Goal: Information Seeking & Learning: Learn about a topic

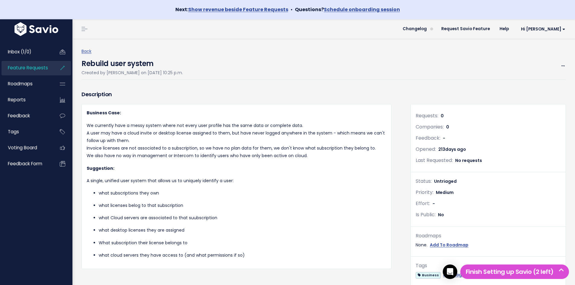
click at [32, 71] on link "Feature Requests" at bounding box center [26, 68] width 49 height 14
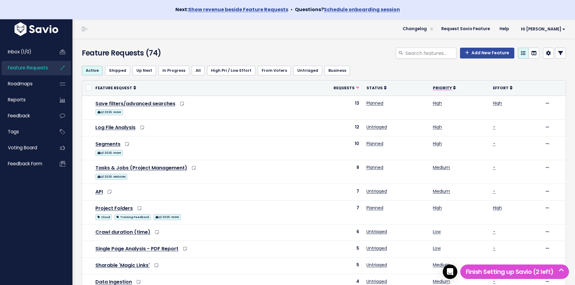
click at [440, 88] on span "Priority" at bounding box center [442, 87] width 19 height 5
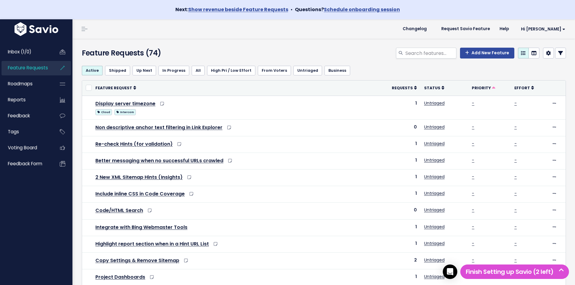
click at [442, 88] on icon at bounding box center [443, 88] width 3 height 4
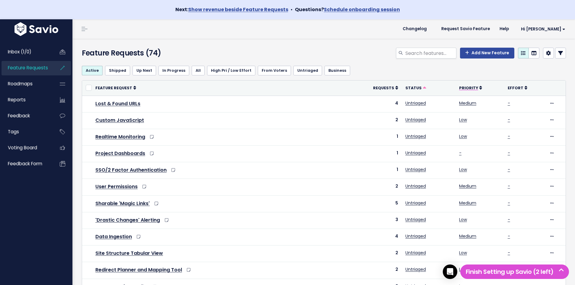
click at [470, 86] on span "Priority" at bounding box center [468, 87] width 19 height 5
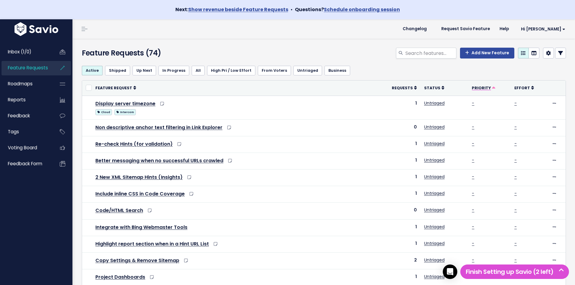
click at [472, 86] on span "Priority" at bounding box center [481, 87] width 19 height 5
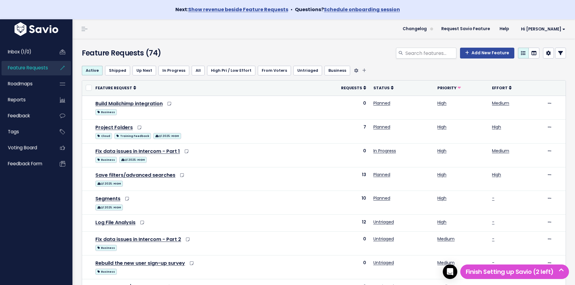
click at [335, 72] on link "Business" at bounding box center [338, 71] width 26 height 10
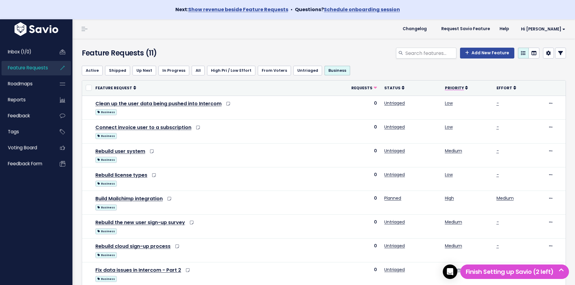
click at [456, 88] on span "Priority" at bounding box center [454, 87] width 19 height 5
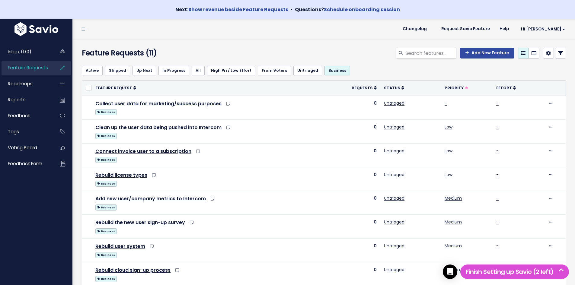
click at [456, 88] on span "Priority" at bounding box center [454, 87] width 19 height 5
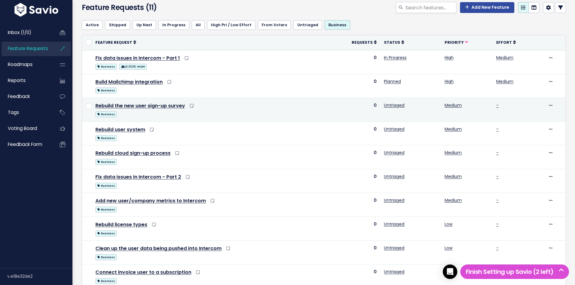
scroll to position [60, 0]
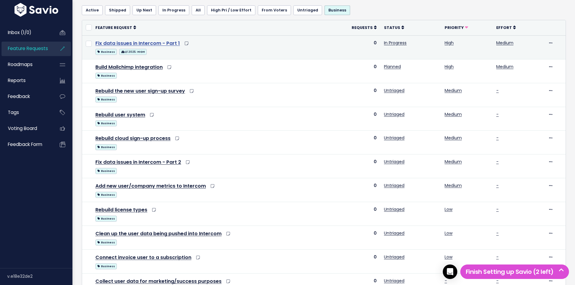
click at [165, 43] on link "Fix data issues in Intercom - Part 1" at bounding box center [137, 43] width 85 height 7
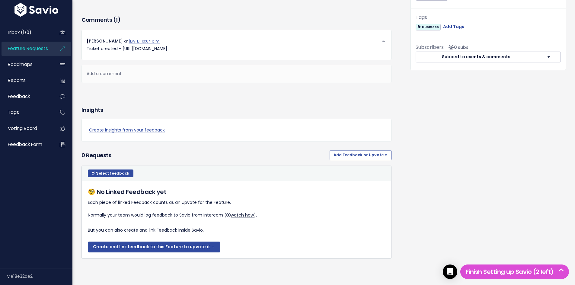
scroll to position [362, 0]
drag, startPoint x: 232, startPoint y: 137, endPoint x: 121, endPoint y: 139, distance: 111.1
click at [121, 53] on p "Ticket created - [URL][DOMAIN_NAME]" at bounding box center [237, 49] width 300 height 8
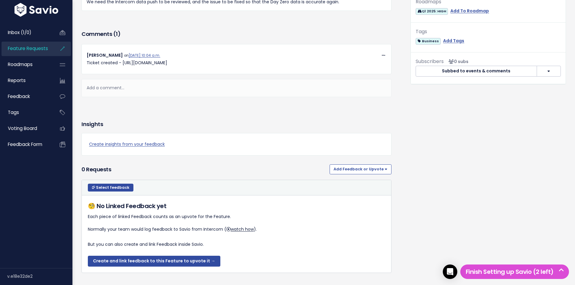
scroll to position [272, 0]
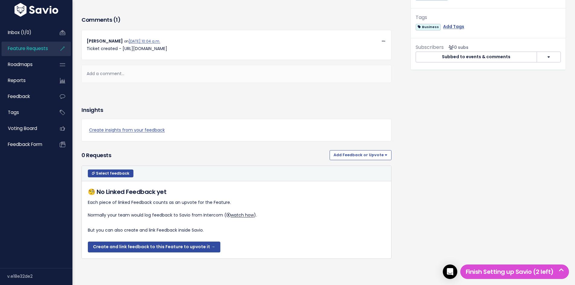
copy p "https://sitebulb.atlassian.net/browse/DT-964"
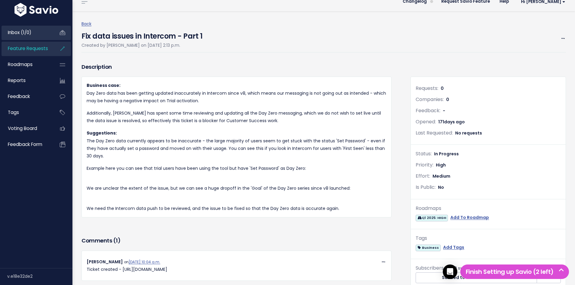
scroll to position [0, 0]
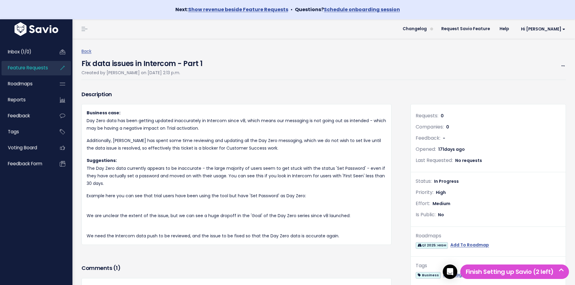
click at [37, 70] on span "Feature Requests" at bounding box center [28, 68] width 40 height 6
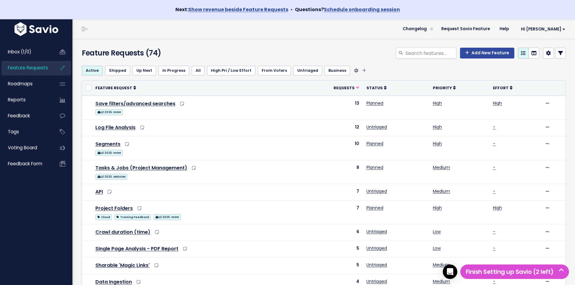
click at [334, 70] on link "Business" at bounding box center [338, 71] width 26 height 10
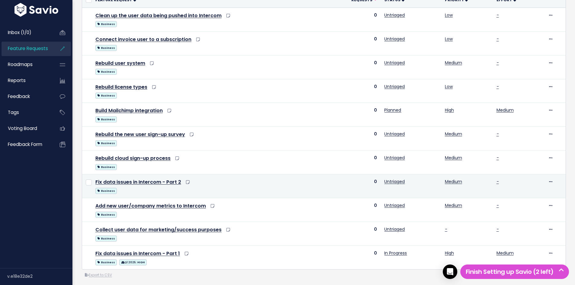
scroll to position [91, 0]
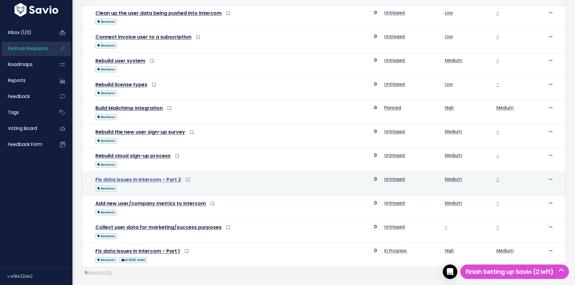
click at [170, 180] on link "Fix data issues in Intercom - Part 2" at bounding box center [138, 179] width 86 height 7
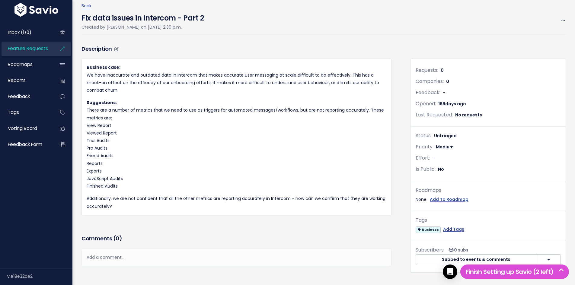
scroll to position [60, 0]
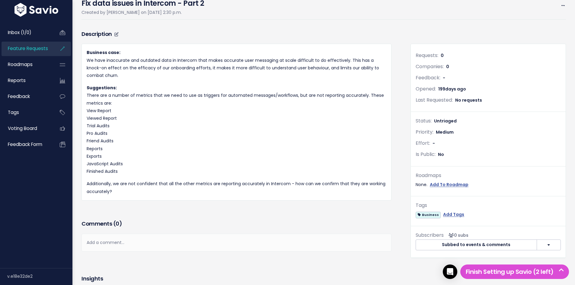
drag, startPoint x: 124, startPoint y: 172, endPoint x: 88, endPoint y: 122, distance: 61.6
click at [88, 122] on p "Suggestions: There are a number of metrics that we need to use as triggers for …" at bounding box center [237, 129] width 300 height 91
click at [163, 139] on p "Suggestions: There are a number of metrics that we need to use as triggers for …" at bounding box center [237, 129] width 300 height 91
drag, startPoint x: 131, startPoint y: 173, endPoint x: 85, endPoint y: 113, distance: 75.7
click at [85, 113] on div "Business case: We have inaccurate and outdated data in Intercom that makes accu…" at bounding box center [237, 122] width 310 height 157
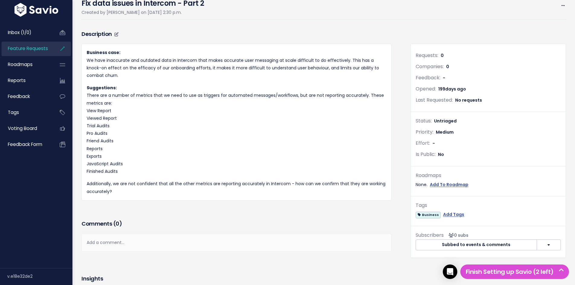
copy p "View Report Viewed Report Trial Audits Pro Audits Friend Audits Reports Exports…"
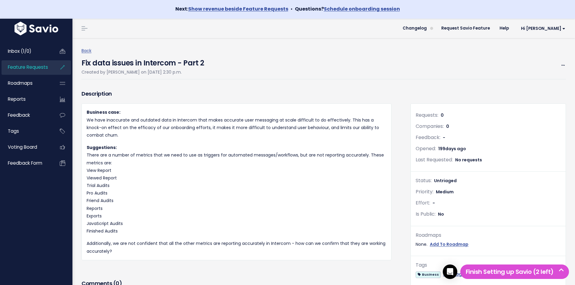
scroll to position [0, 0]
click at [43, 71] on span "Feature Requests" at bounding box center [28, 68] width 40 height 6
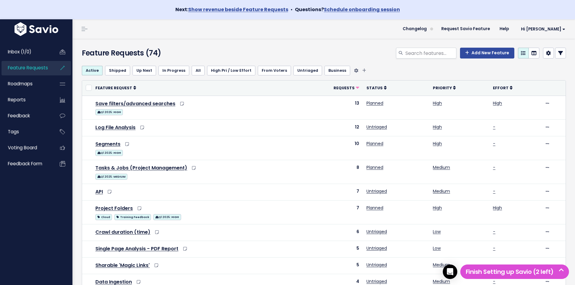
click at [334, 72] on link "Business" at bounding box center [338, 71] width 26 height 10
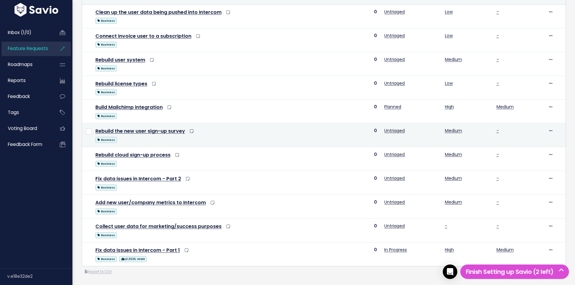
scroll to position [101, 0]
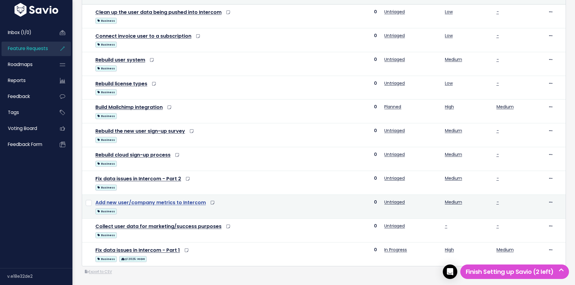
click at [191, 199] on link "Add new user/company metrics to Intercom" at bounding box center [150, 202] width 110 height 7
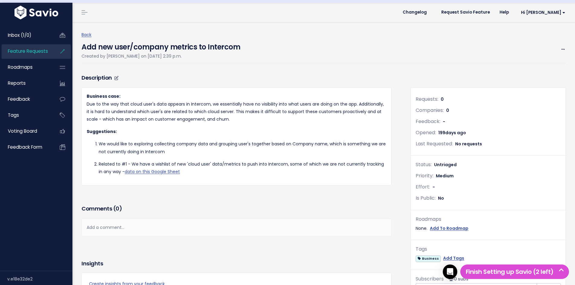
scroll to position [30, 0]
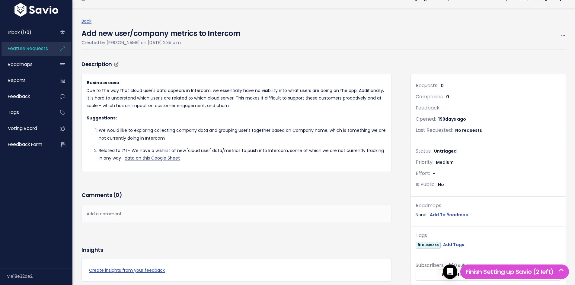
click at [150, 159] on link "data on this Google Sheet" at bounding box center [152, 158] width 55 height 6
